Goal: Feedback & Contribution: Submit feedback/report problem

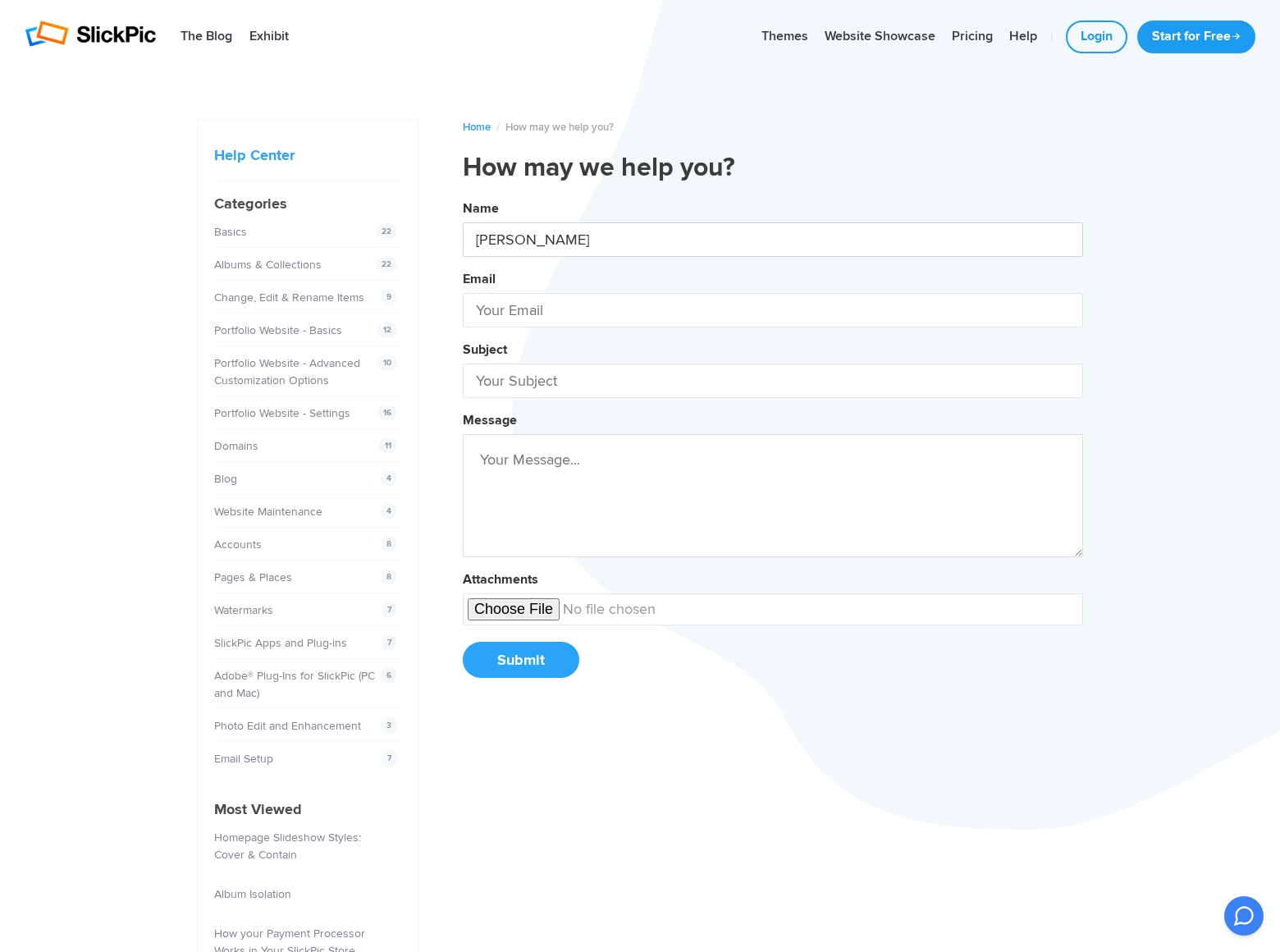
click at [463, 195] on button "Name [PERSON_NAME] Email Subject Message Attachments Submit" at bounding box center [773, 445] width 621 height 500
type input "[PERSON_NAME]"
type input "[PERSON_NAME][EMAIL_ADDRESS][DOMAIN_NAME]"
type input "[DOMAIN_NAME]"
click at [463, 195] on button "Name [PERSON_NAME] Email [PERSON_NAME][EMAIL_ADDRESS][DOMAIN_NAME] Subject [DOM…" at bounding box center [773, 445] width 621 height 500
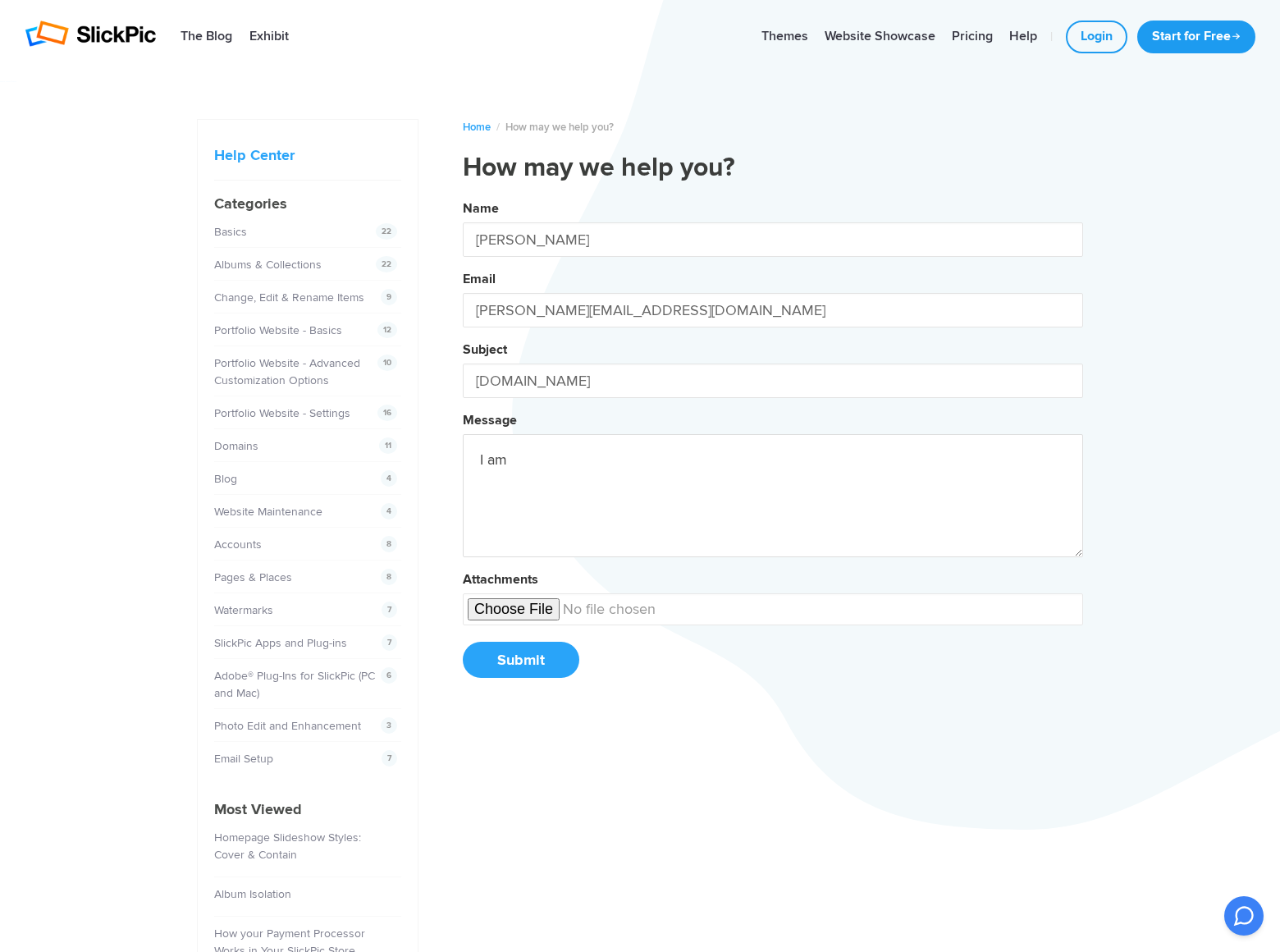
click at [463, 195] on button "Name [PERSON_NAME] Email [PERSON_NAME][EMAIL_ADDRESS][DOMAIN_NAME] Subject [DOM…" at bounding box center [773, 445] width 621 height 500
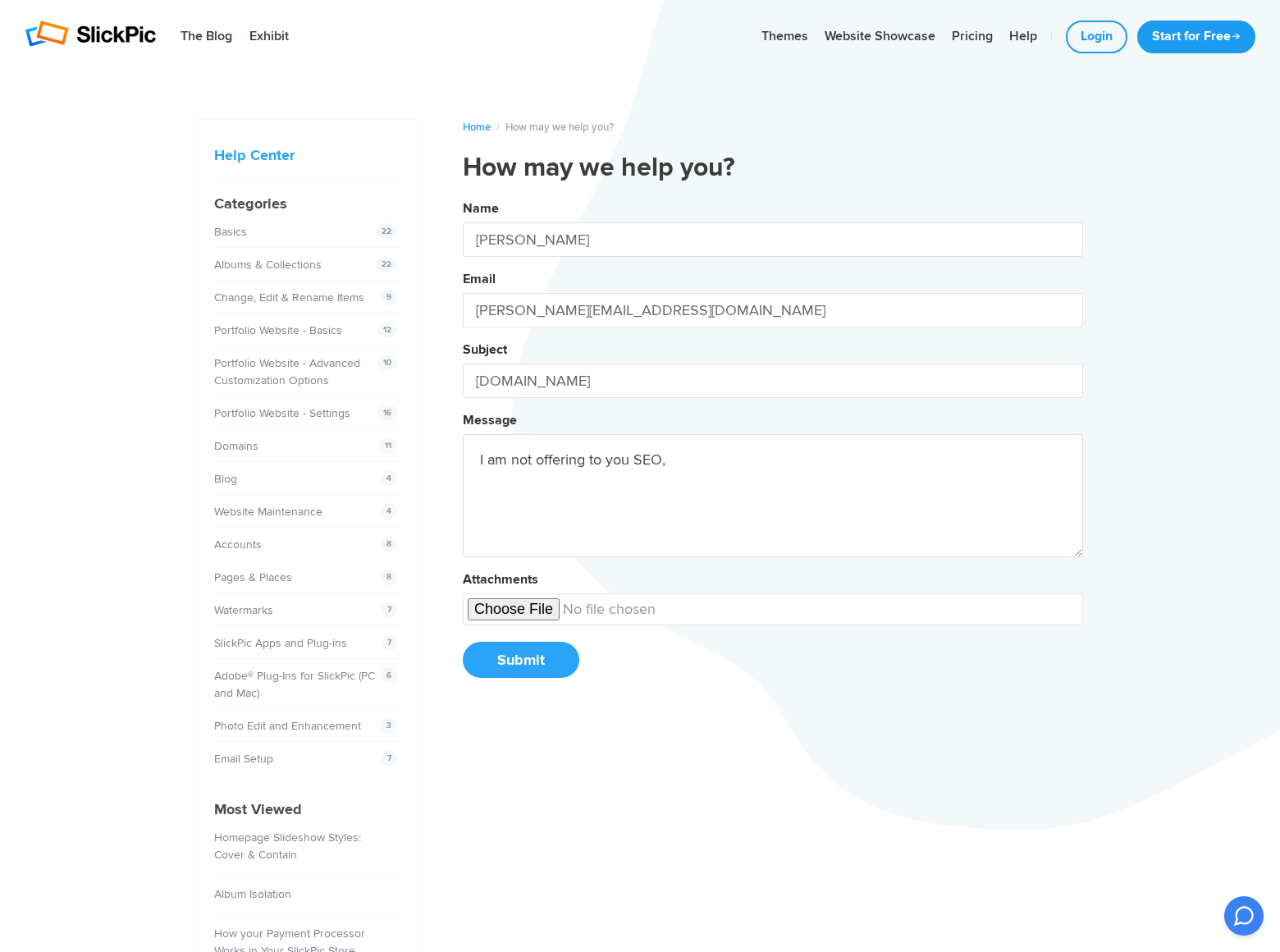
click at [463, 195] on button "Name [PERSON_NAME] Email [PERSON_NAME][EMAIL_ADDRESS][DOMAIN_NAME] Subject [DOM…" at bounding box center [773, 445] width 621 height 500
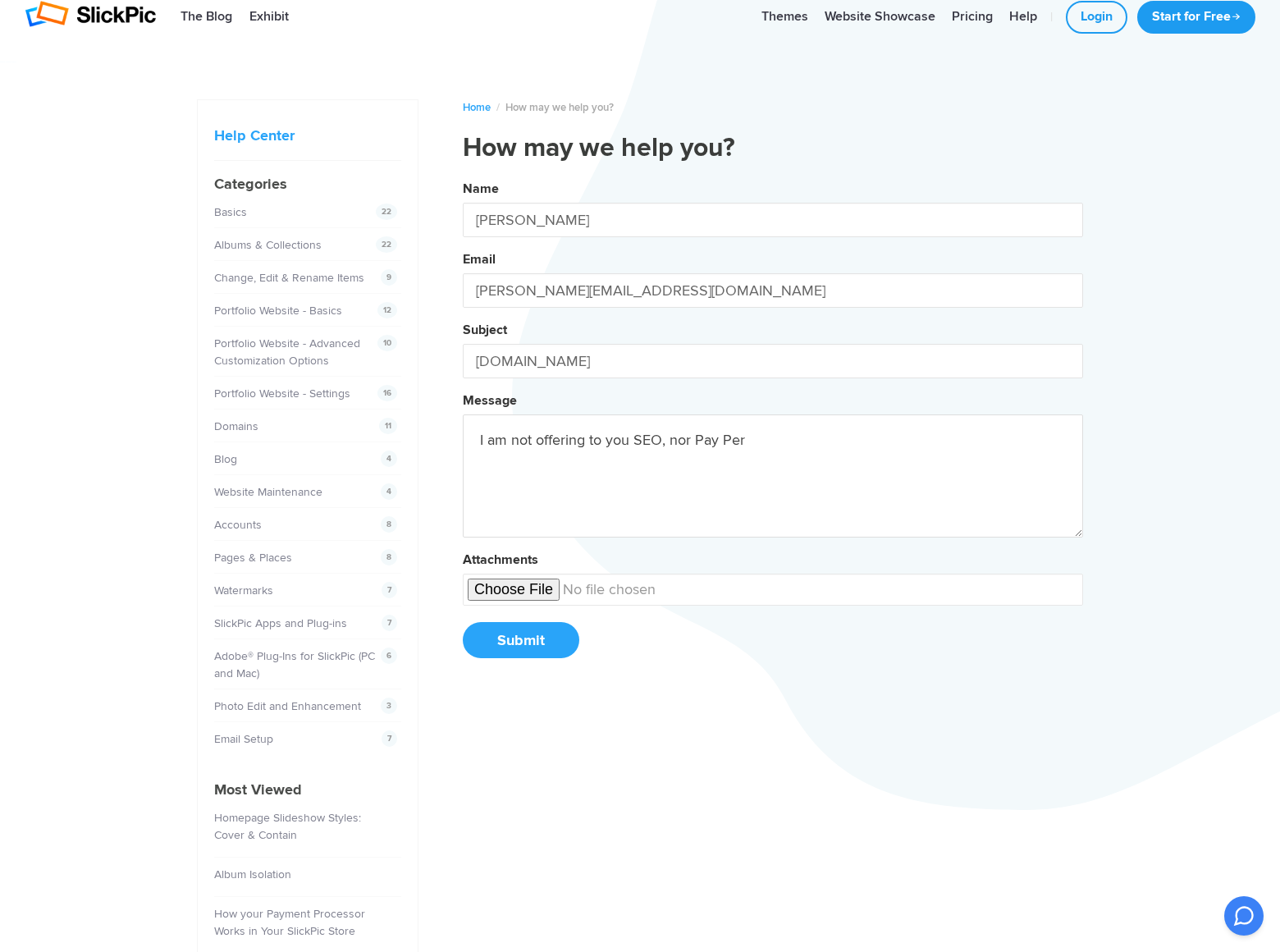
click at [463, 175] on button "Name [PERSON_NAME] Email [PERSON_NAME][EMAIL_ADDRESS][DOMAIN_NAME] Subject [DOM…" at bounding box center [773, 425] width 621 height 500
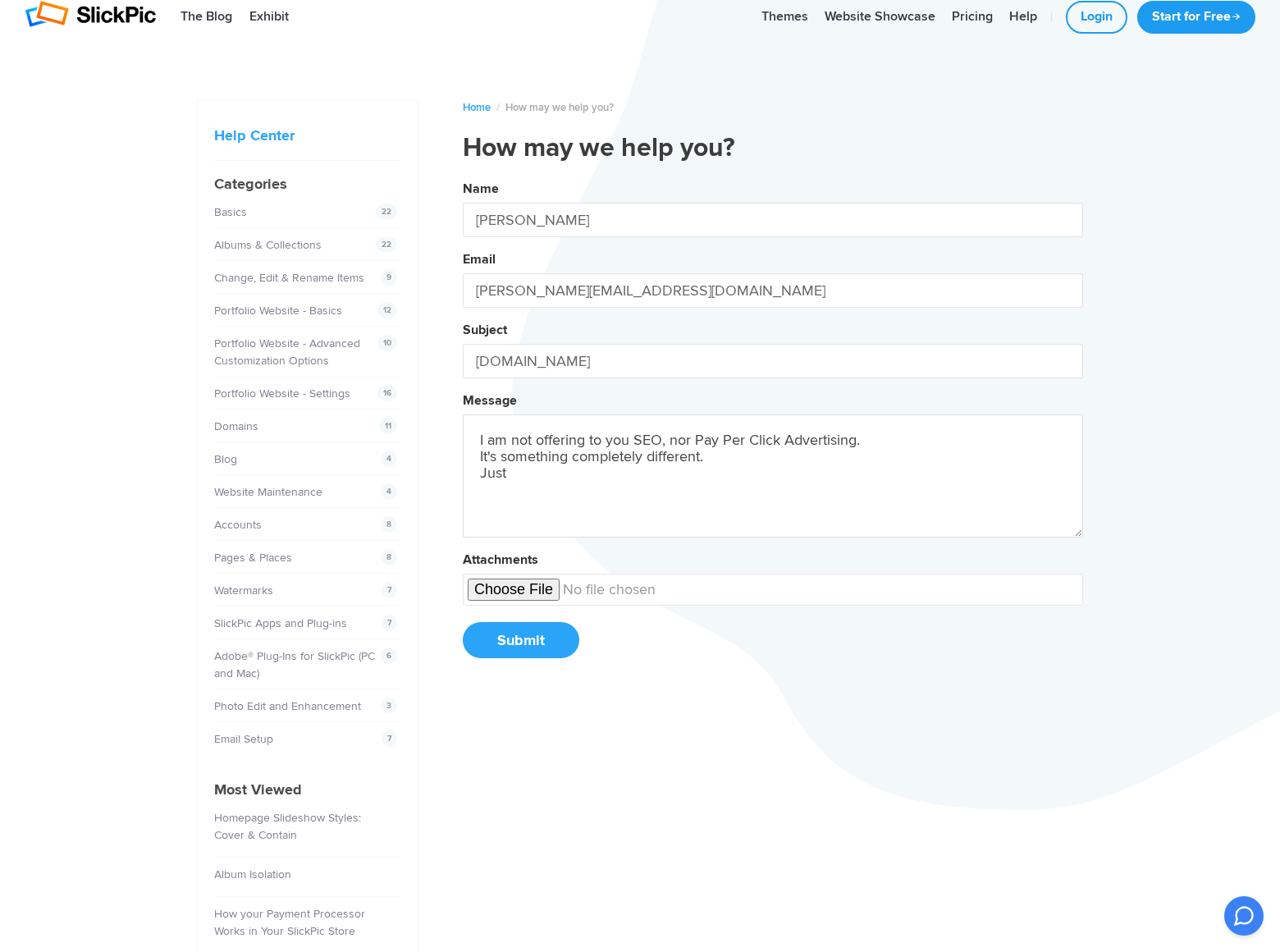
click at [463, 175] on button "Name [PERSON_NAME] Email [PERSON_NAME][EMAIL_ADDRESS][DOMAIN_NAME] Subject [DOM…" at bounding box center [773, 425] width 621 height 500
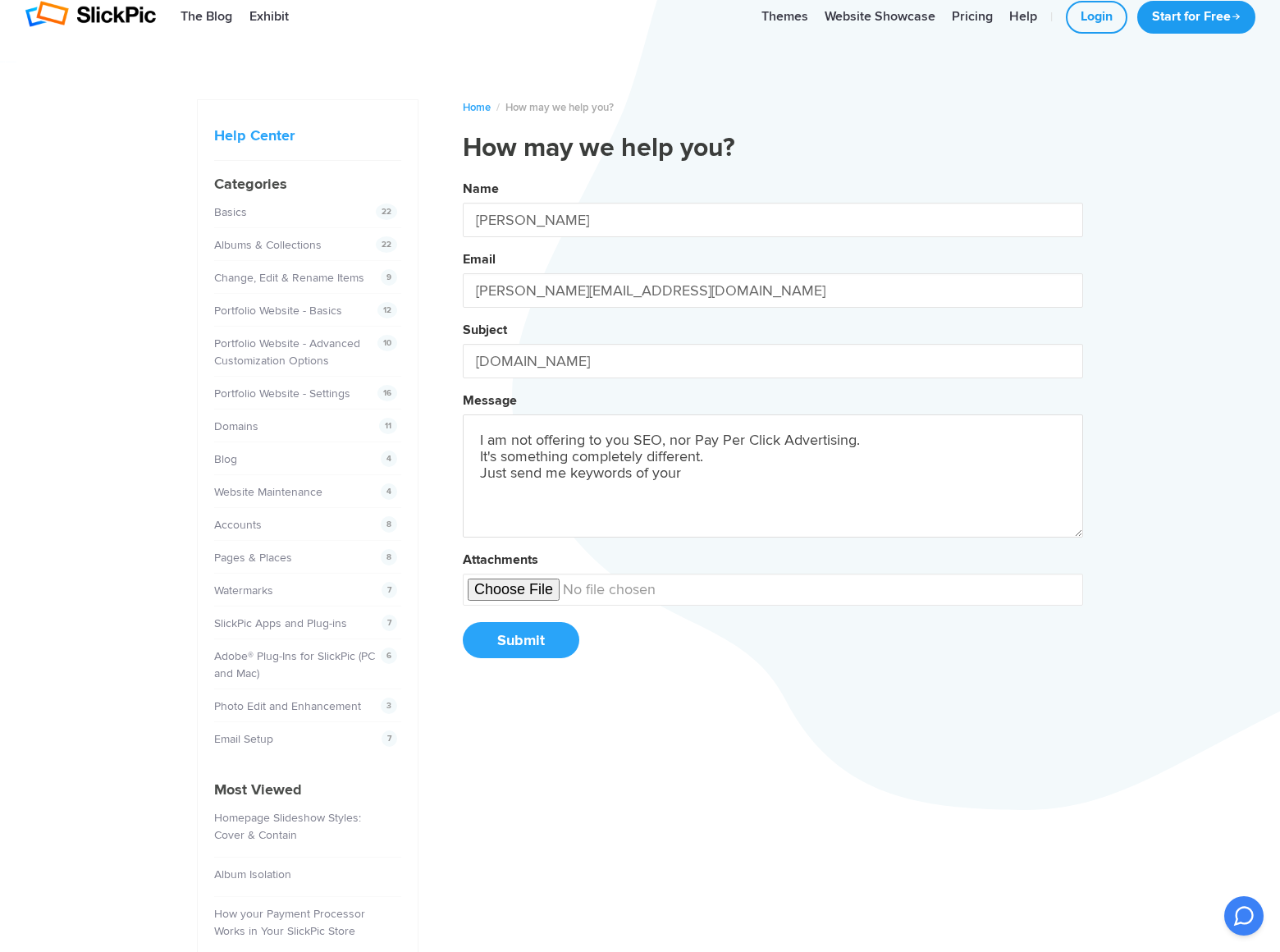
click at [463, 175] on button "Name [PERSON_NAME] Email [PERSON_NAME][EMAIL_ADDRESS][DOMAIN_NAME] Subject [DOM…" at bounding box center [773, 425] width 621 height 500
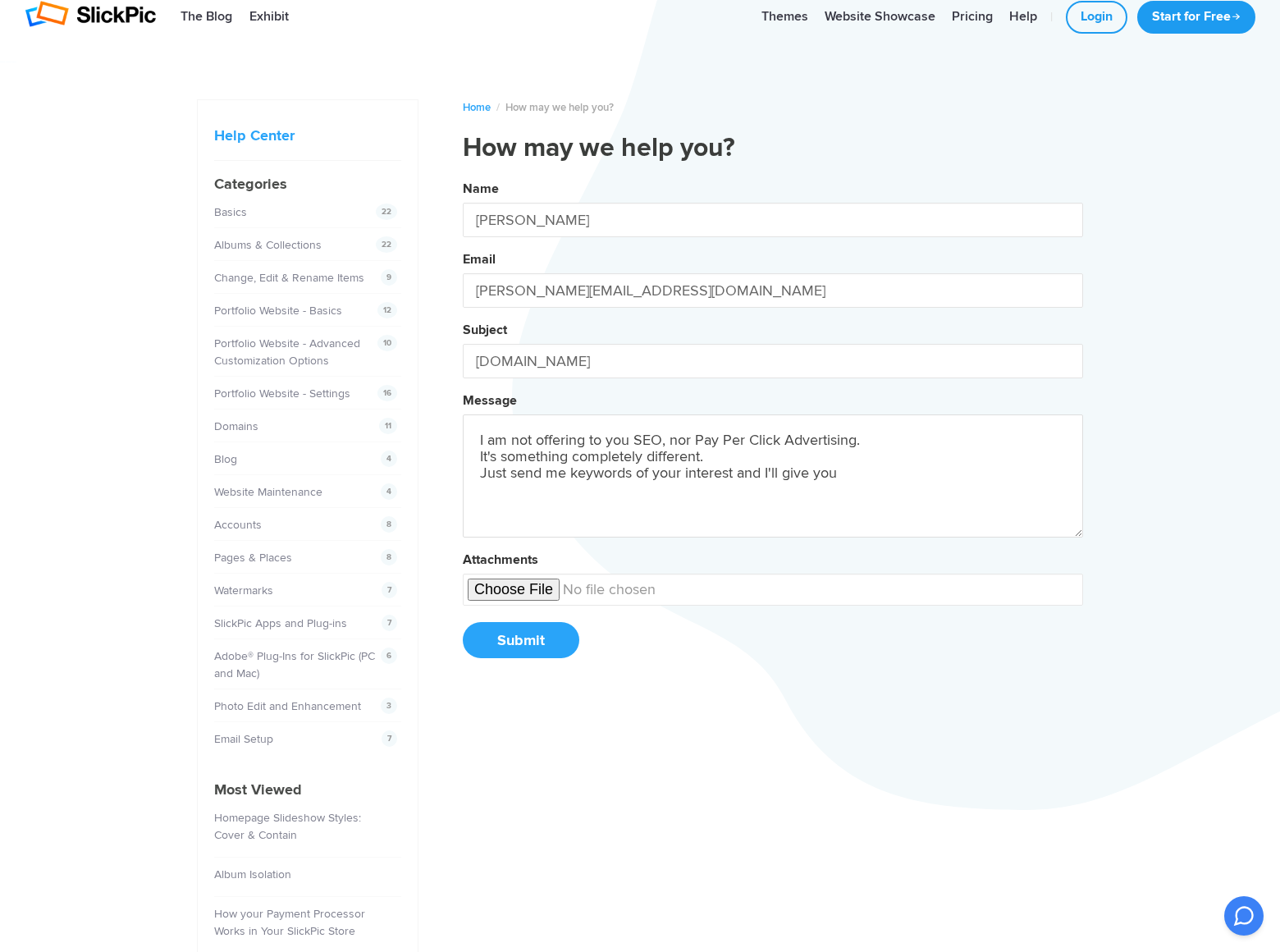
click at [463, 175] on button "Name [PERSON_NAME] Email [PERSON_NAME][EMAIL_ADDRESS][DOMAIN_NAME] Subject [DOM…" at bounding box center [773, 425] width 621 height 500
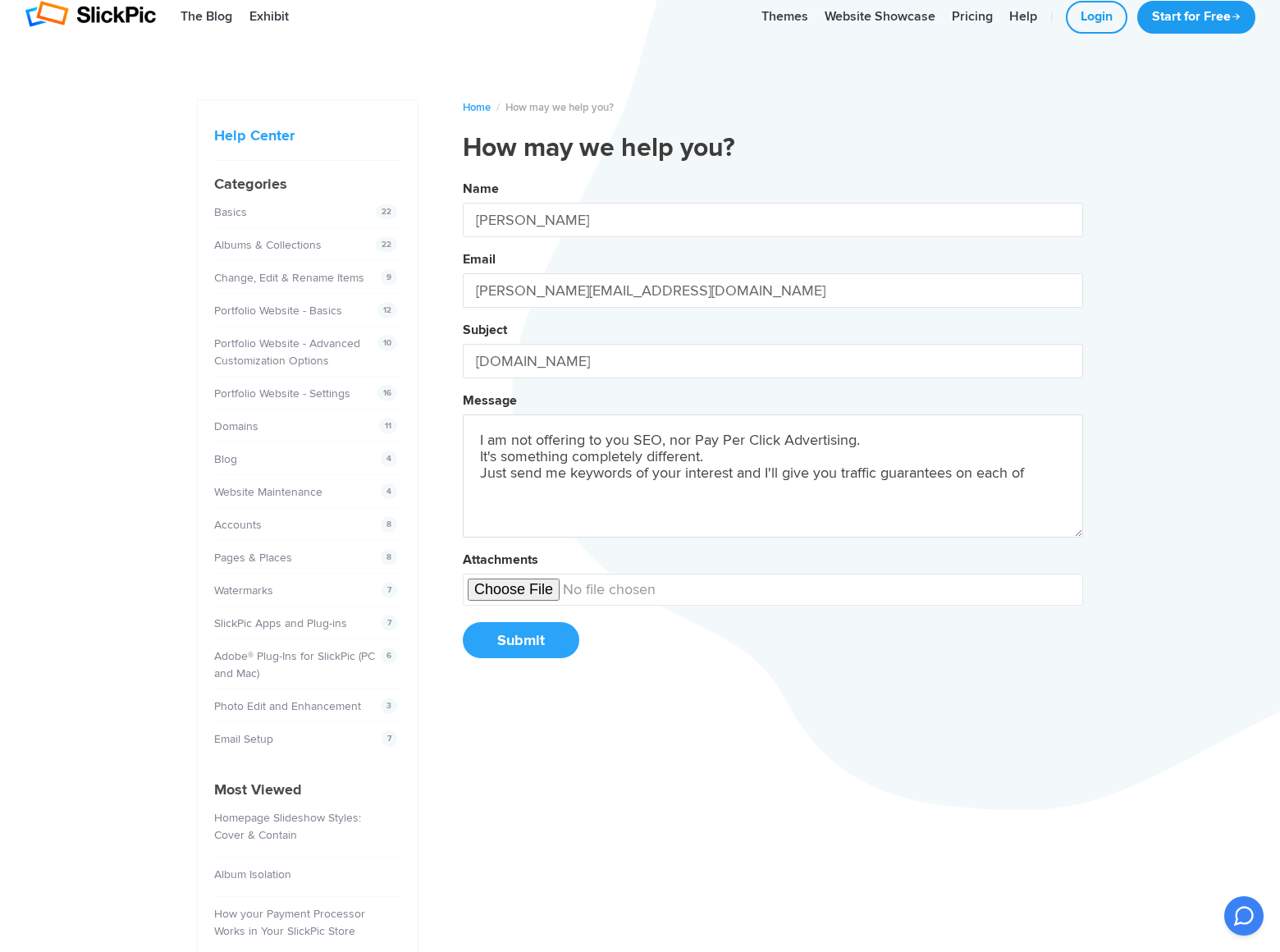
click at [463, 175] on button "Name [PERSON_NAME] Email [PERSON_NAME][EMAIL_ADDRESS][DOMAIN_NAME] Subject [DOM…" at bounding box center [773, 425] width 621 height 500
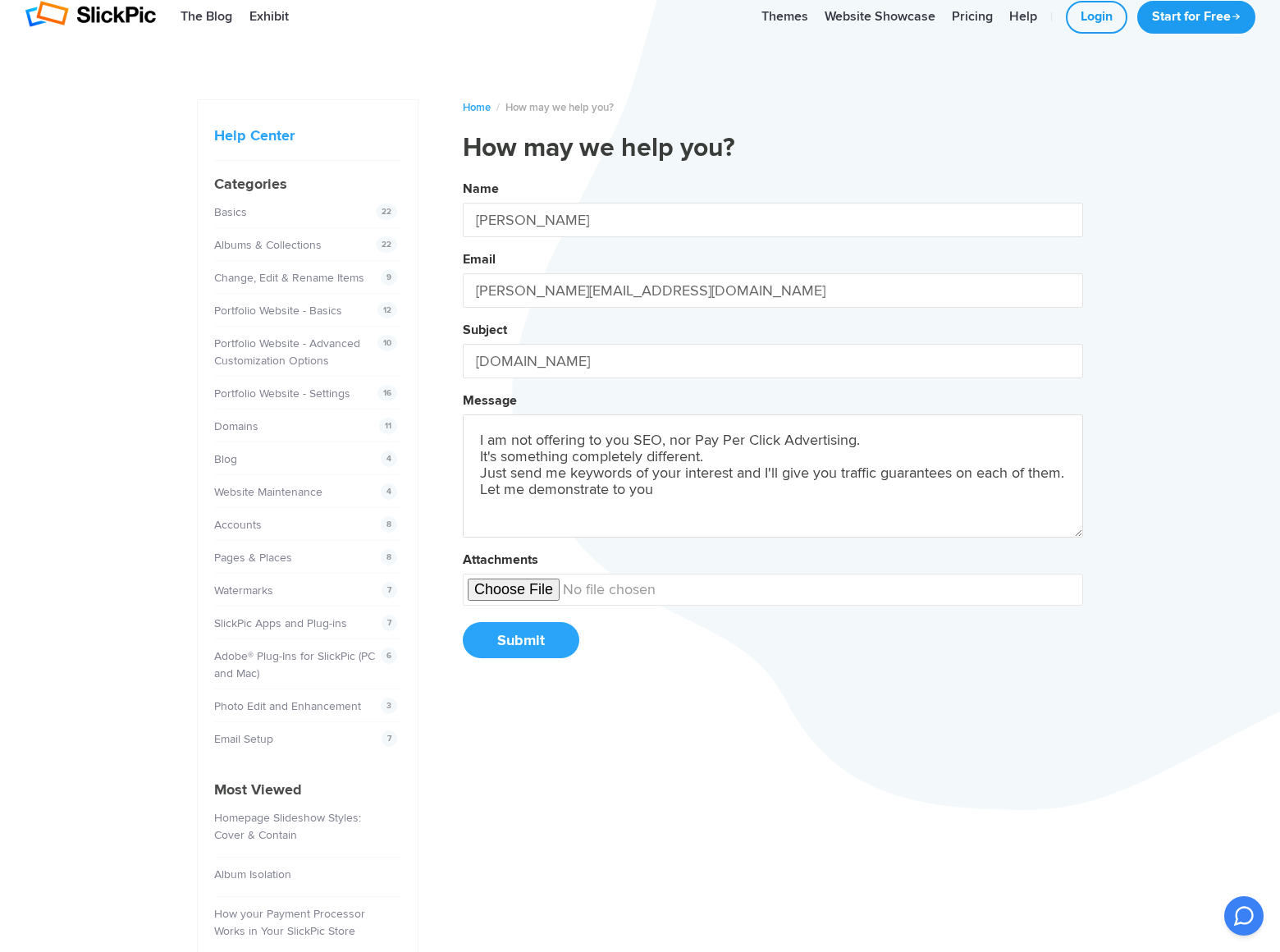
click at [463, 175] on button "Name [PERSON_NAME] Email [PERSON_NAME][EMAIL_ADDRESS][DOMAIN_NAME] Subject [DOM…" at bounding box center [773, 425] width 621 height 500
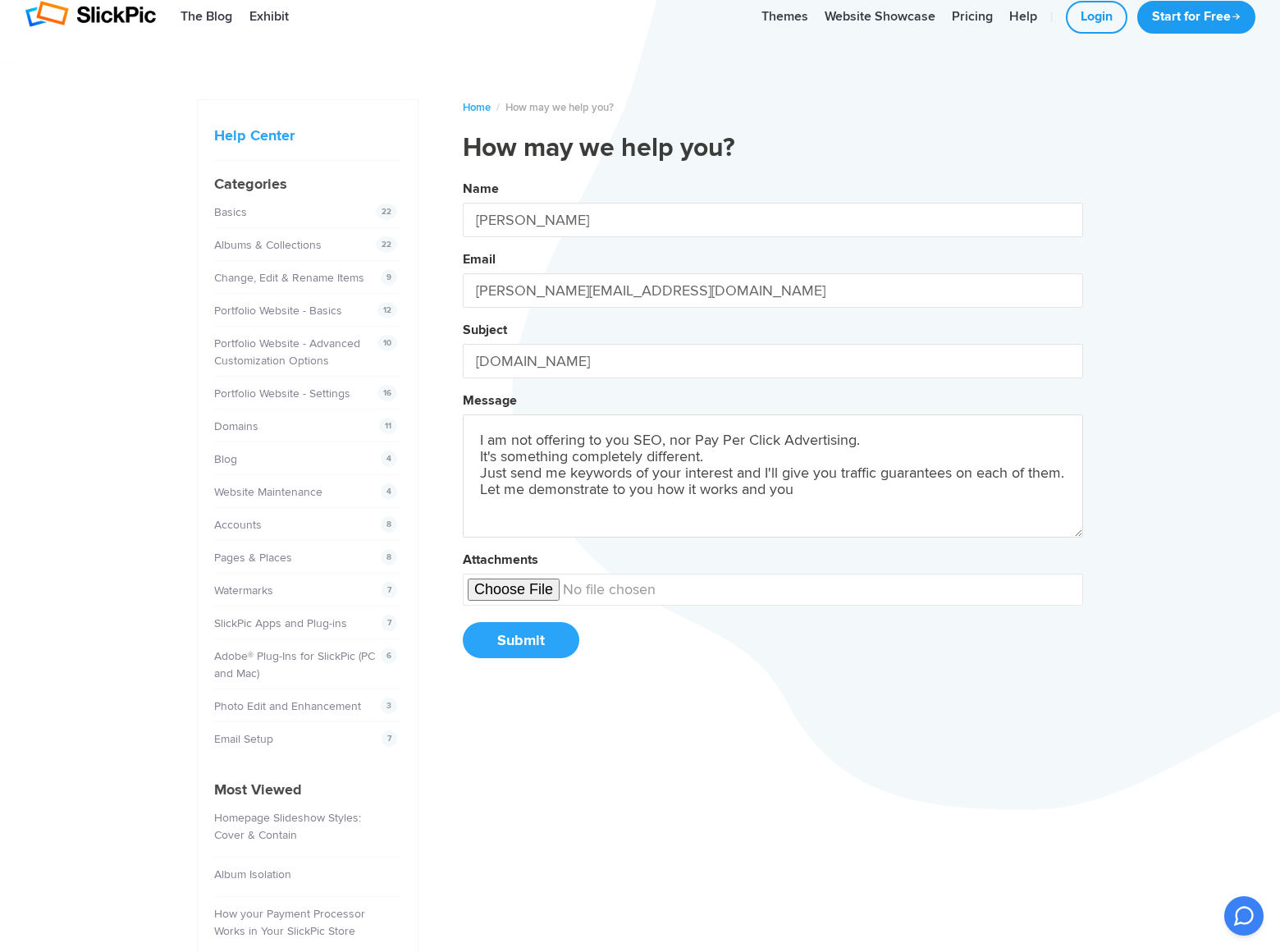
click at [463, 175] on button "Name [PERSON_NAME] Email [PERSON_NAME][EMAIL_ADDRESS][DOMAIN_NAME] Subject [DOM…" at bounding box center [773, 425] width 621 height 500
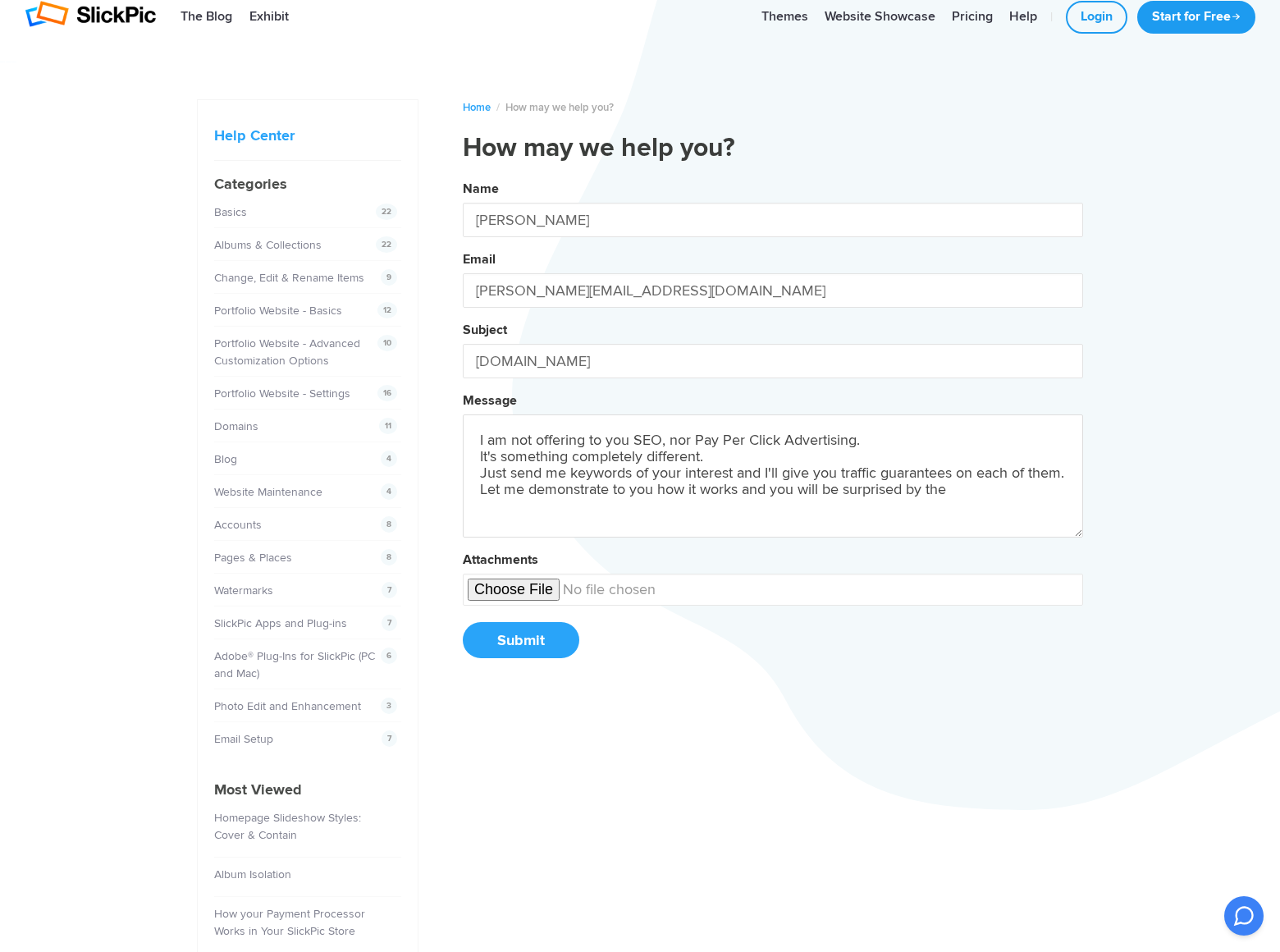
click at [463, 175] on button "Name [PERSON_NAME] Email [PERSON_NAME][EMAIL_ADDRESS][DOMAIN_NAME] Subject [DOM…" at bounding box center [773, 425] width 621 height 500
type textarea "I am not offering to you SEO, nor Pay Per Click Advertising. It's something com…"
click at [520, 640] on button "Submit" at bounding box center [521, 640] width 117 height 36
